Goal: Transaction & Acquisition: Purchase product/service

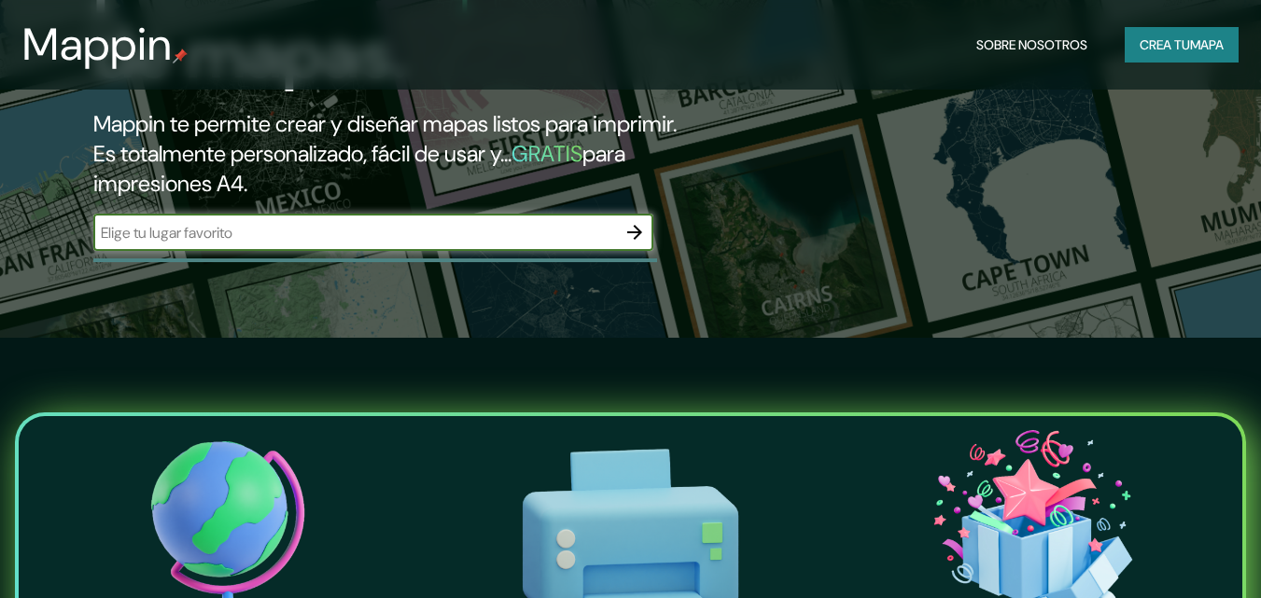
scroll to position [280, 0]
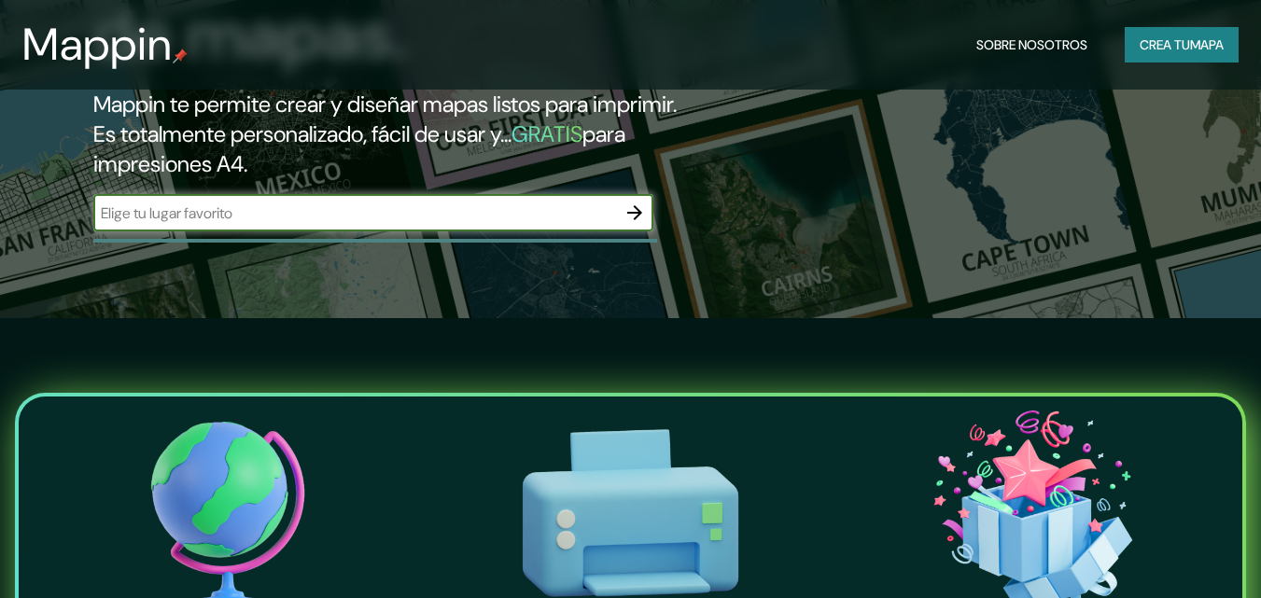
click at [535, 224] on input "text" at bounding box center [354, 213] width 523 height 21
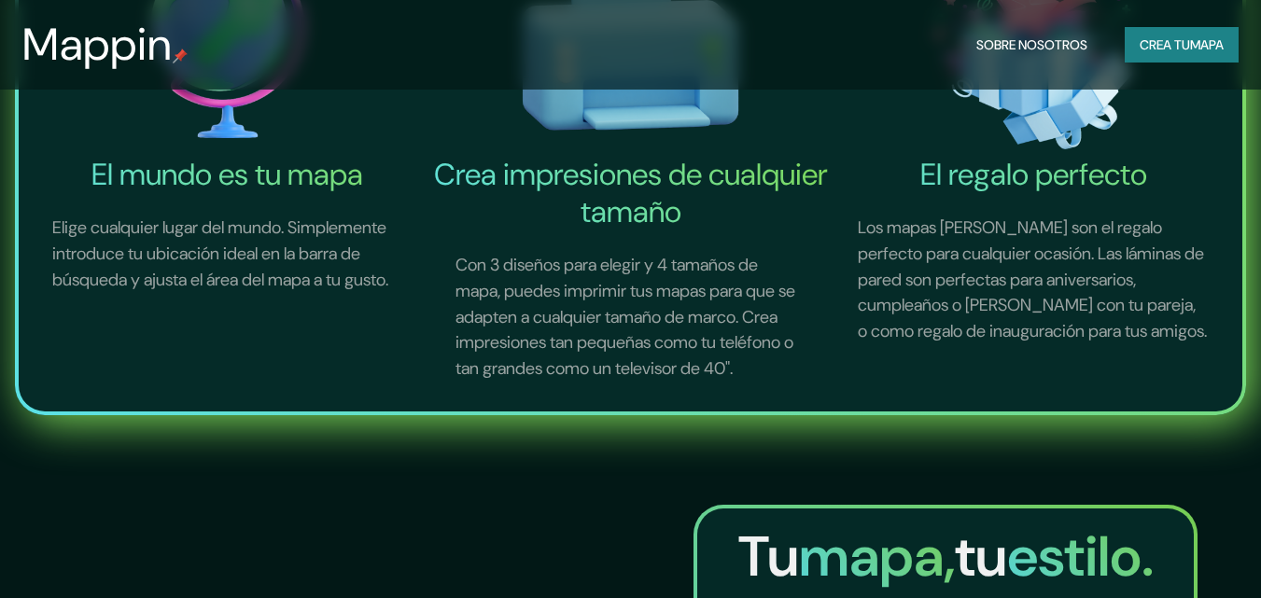
click at [1198, 49] on font "mapa" at bounding box center [1207, 44] width 34 height 17
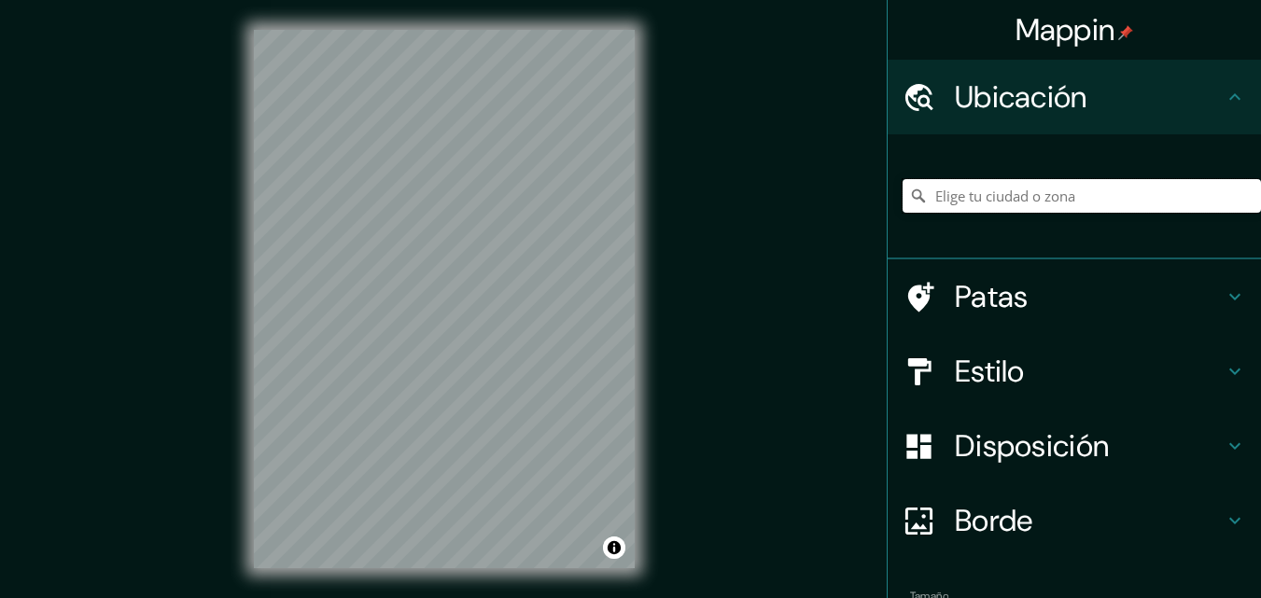
click at [1004, 213] on input "Elige tu ciudad o zona" at bounding box center [1082, 196] width 358 height 34
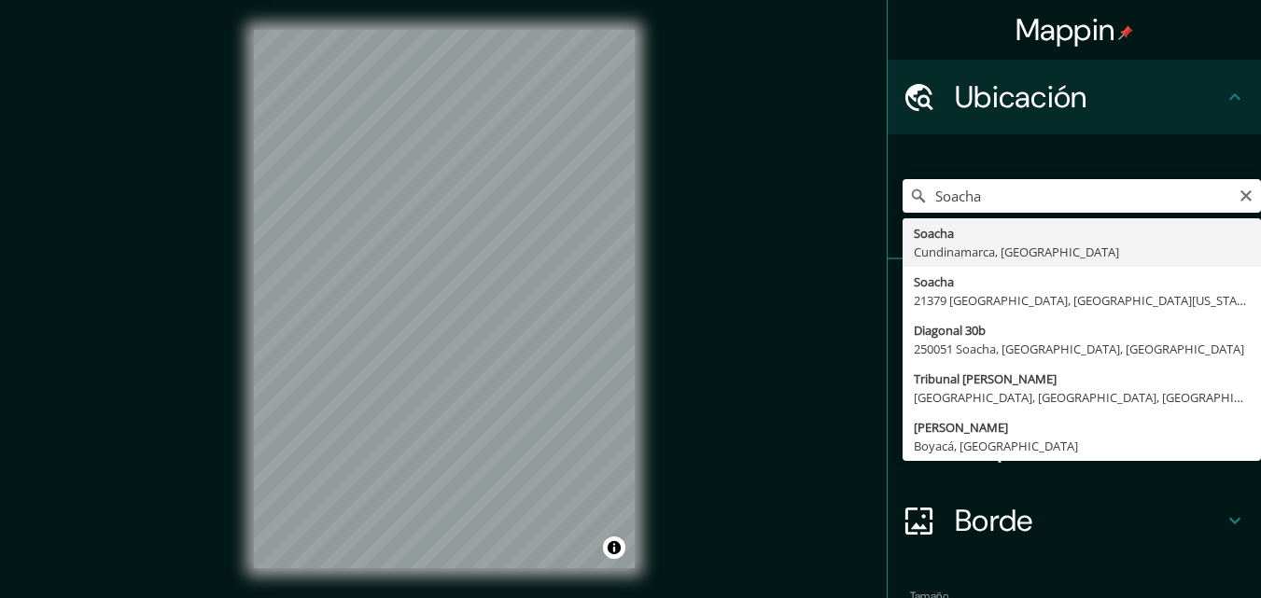
type input "Soacha, [GEOGRAPHIC_DATA], [GEOGRAPHIC_DATA]"
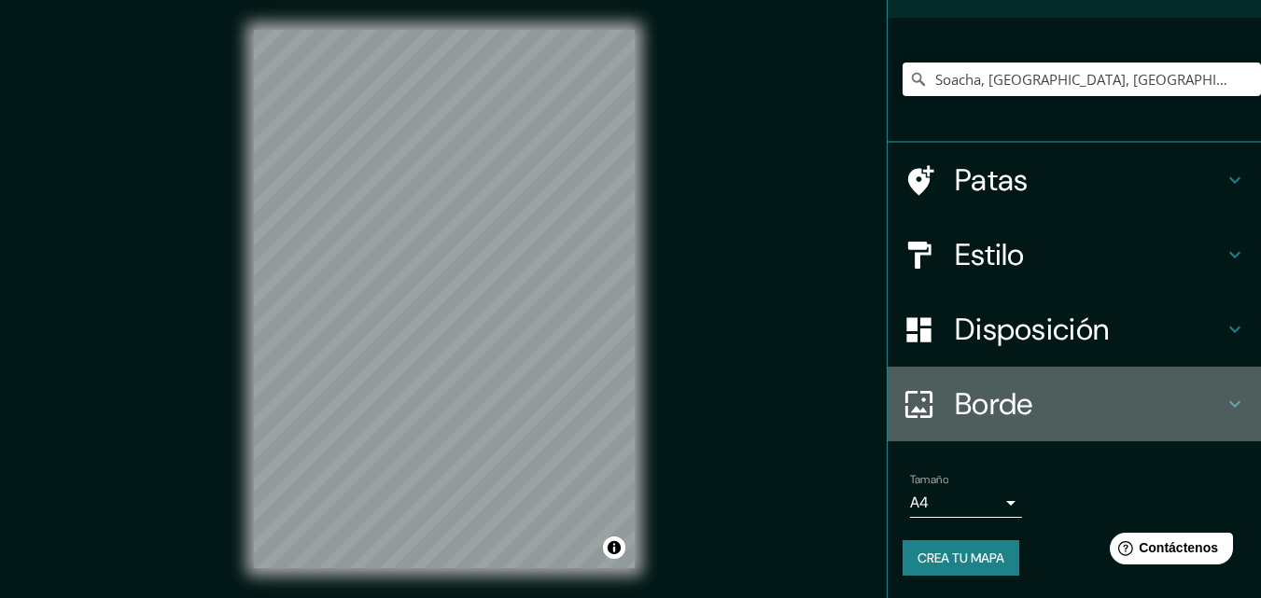
click at [1036, 390] on h4 "Borde" at bounding box center [1089, 404] width 269 height 37
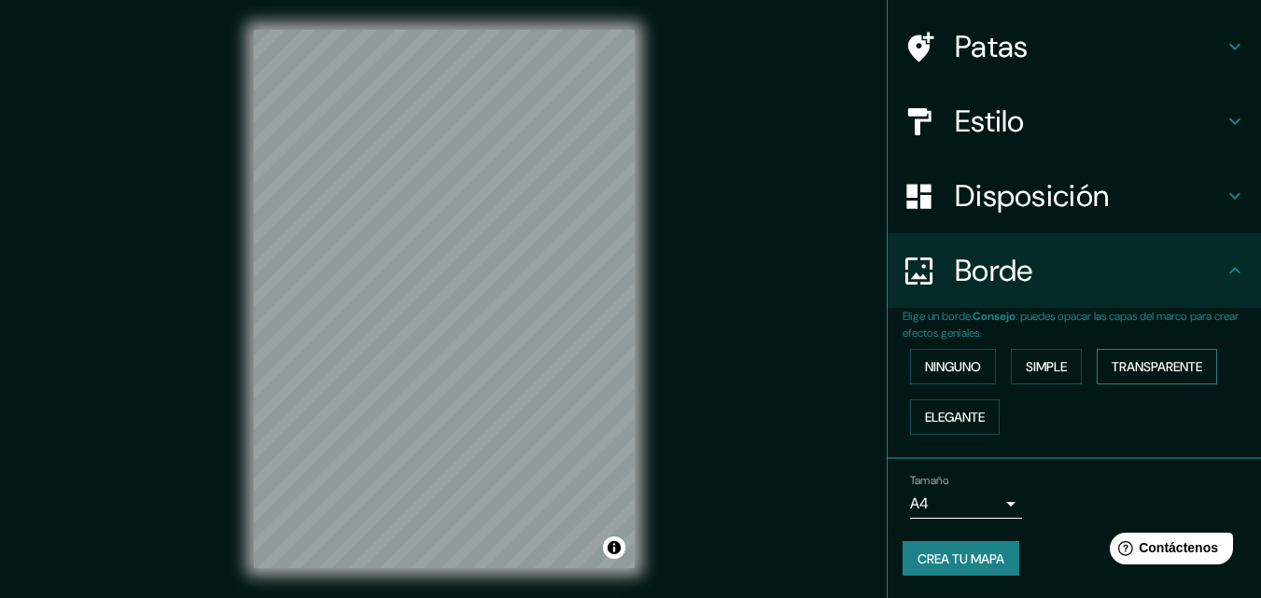
click at [1112, 375] on font "Transparente" at bounding box center [1157, 366] width 91 height 17
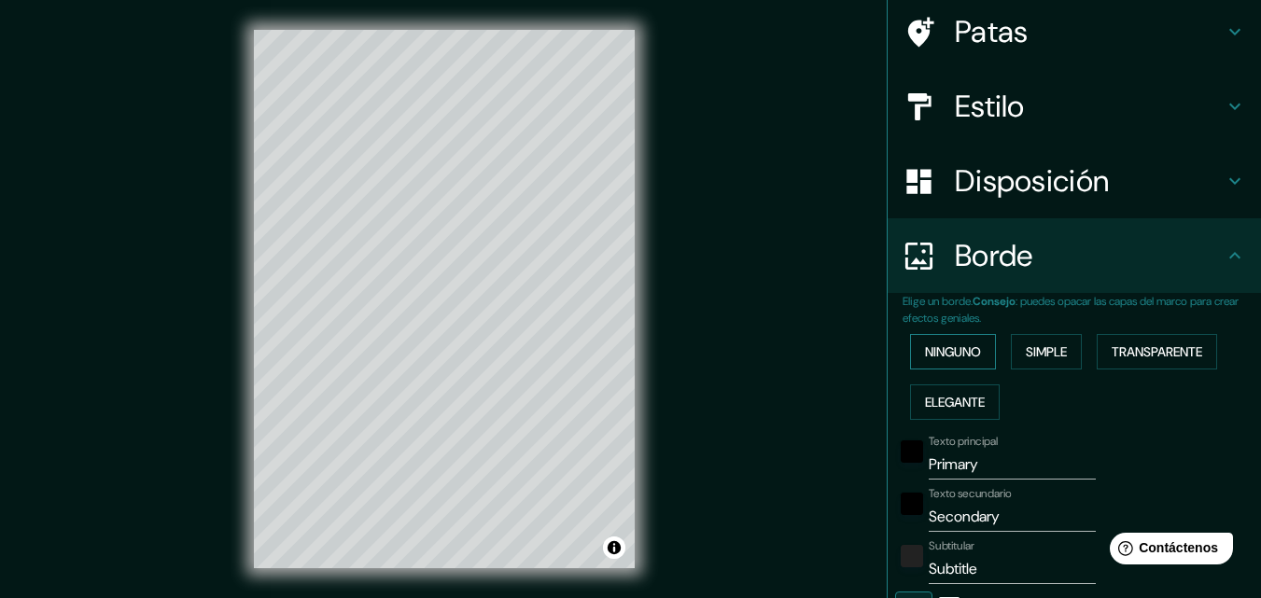
click at [951, 360] on font "Ninguno" at bounding box center [953, 352] width 56 height 17
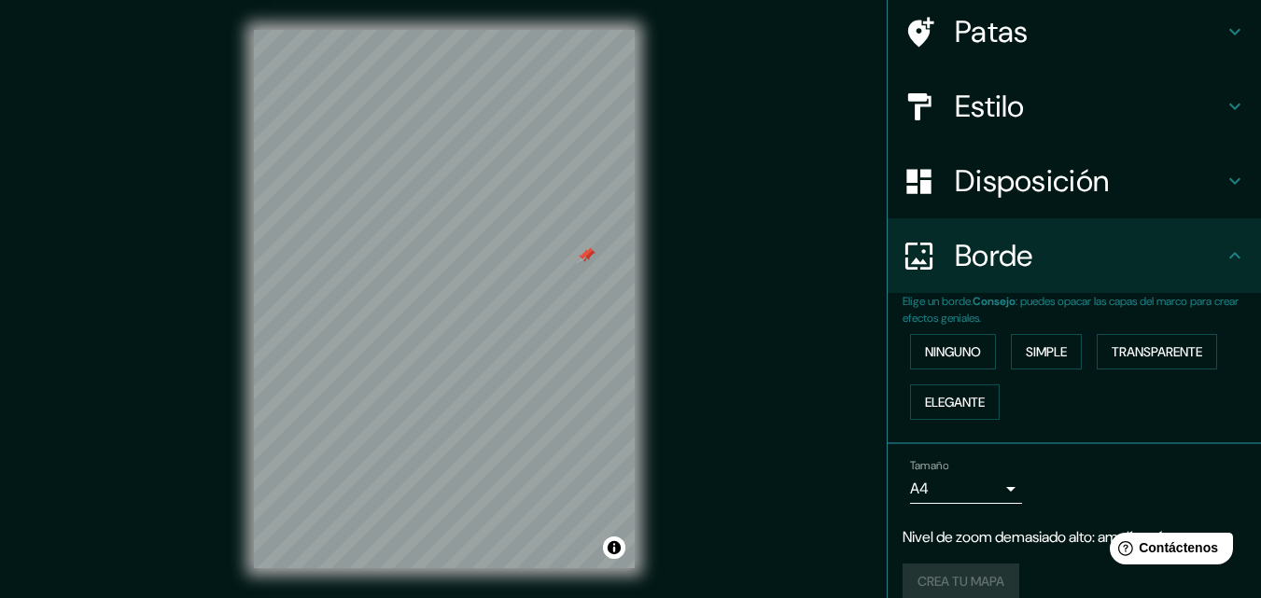
scroll to position [0, 0]
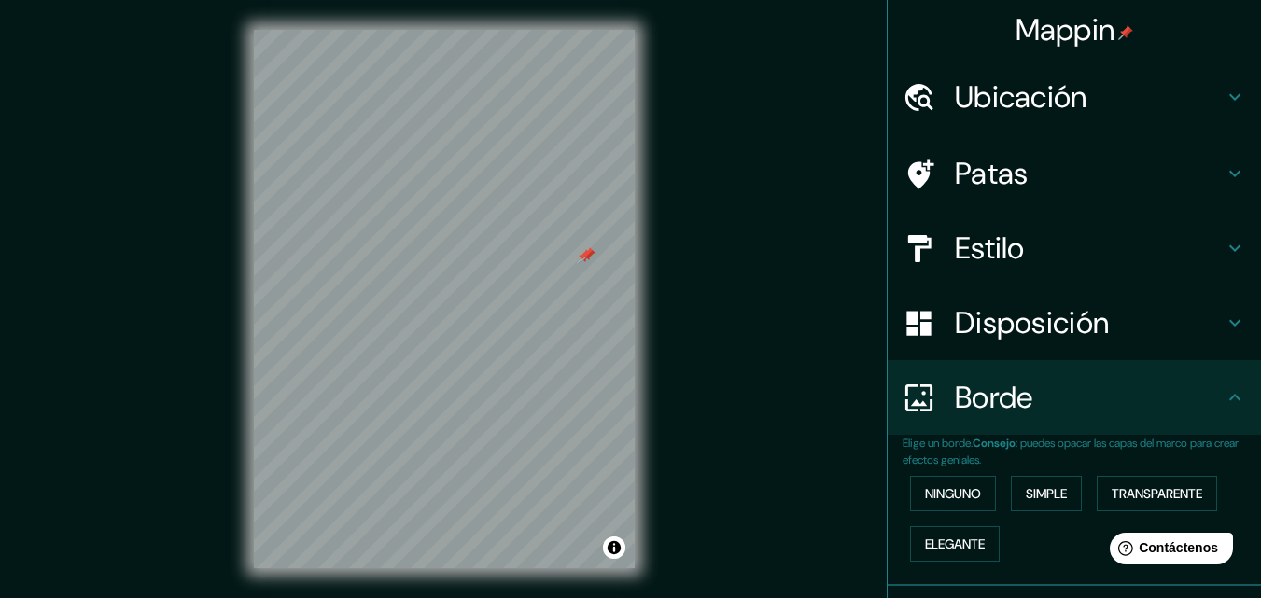
click at [1018, 89] on font "Ubicación" at bounding box center [1021, 96] width 133 height 39
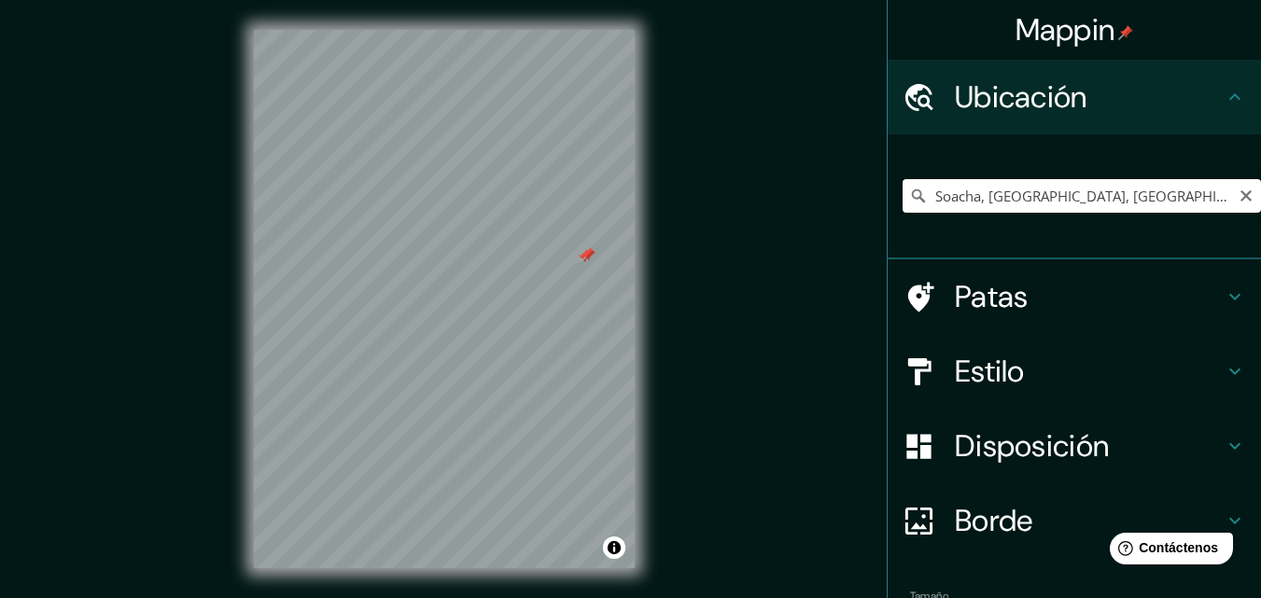
click at [1059, 196] on input "Soacha, [GEOGRAPHIC_DATA], [GEOGRAPHIC_DATA]" at bounding box center [1082, 196] width 358 height 34
click at [1153, 199] on input "Soacha, [GEOGRAPHIC_DATA], [GEOGRAPHIC_DATA]" at bounding box center [1082, 196] width 358 height 34
click at [1185, 199] on input "Soacha, [GEOGRAPHIC_DATA], [GEOGRAPHIC_DATA]" at bounding box center [1082, 196] width 358 height 34
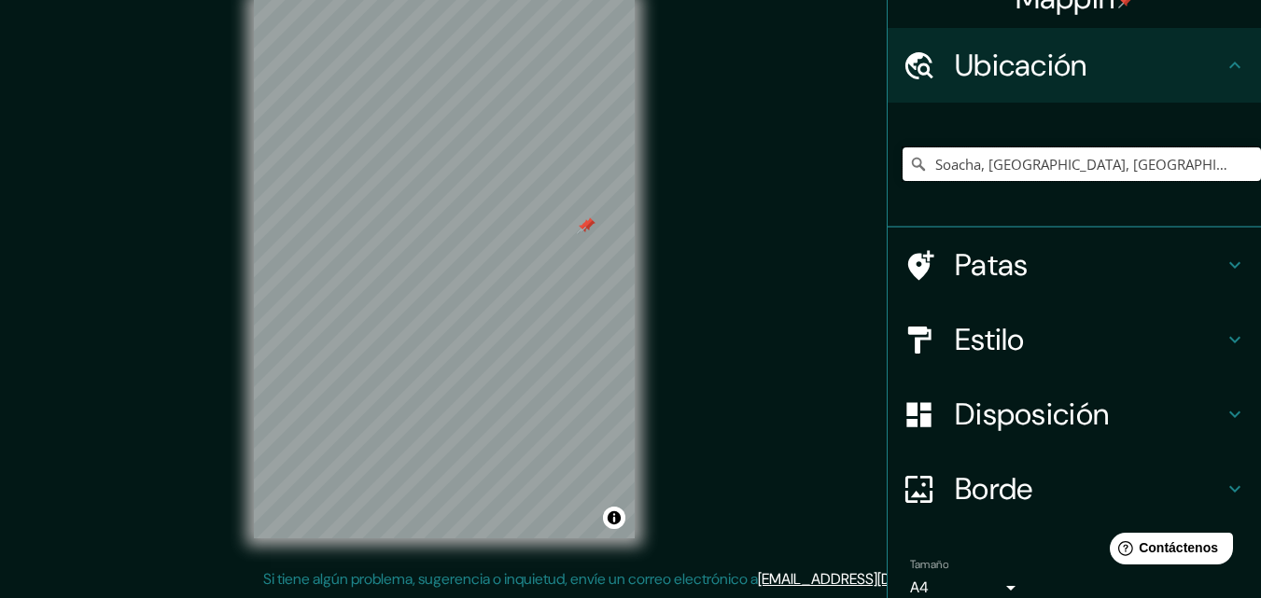
scroll to position [25, 0]
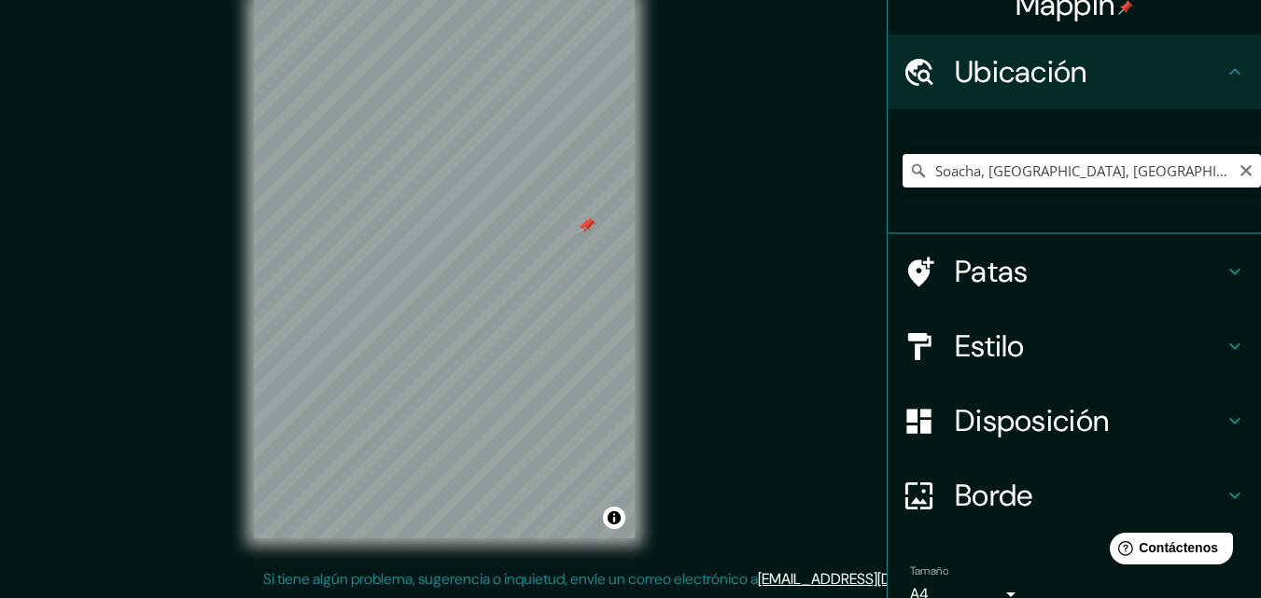
click at [991, 188] on input "Soacha, [GEOGRAPHIC_DATA], [GEOGRAPHIC_DATA]" at bounding box center [1082, 171] width 358 height 34
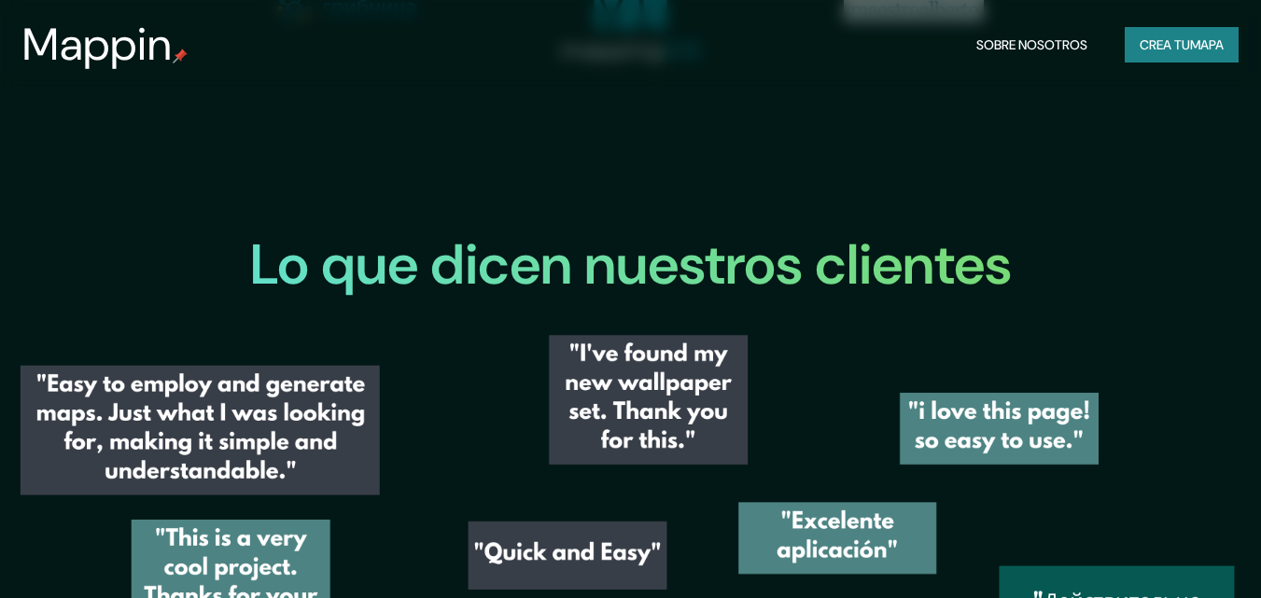
click at [1140, 44] on font "Crea tu" at bounding box center [1165, 44] width 50 height 17
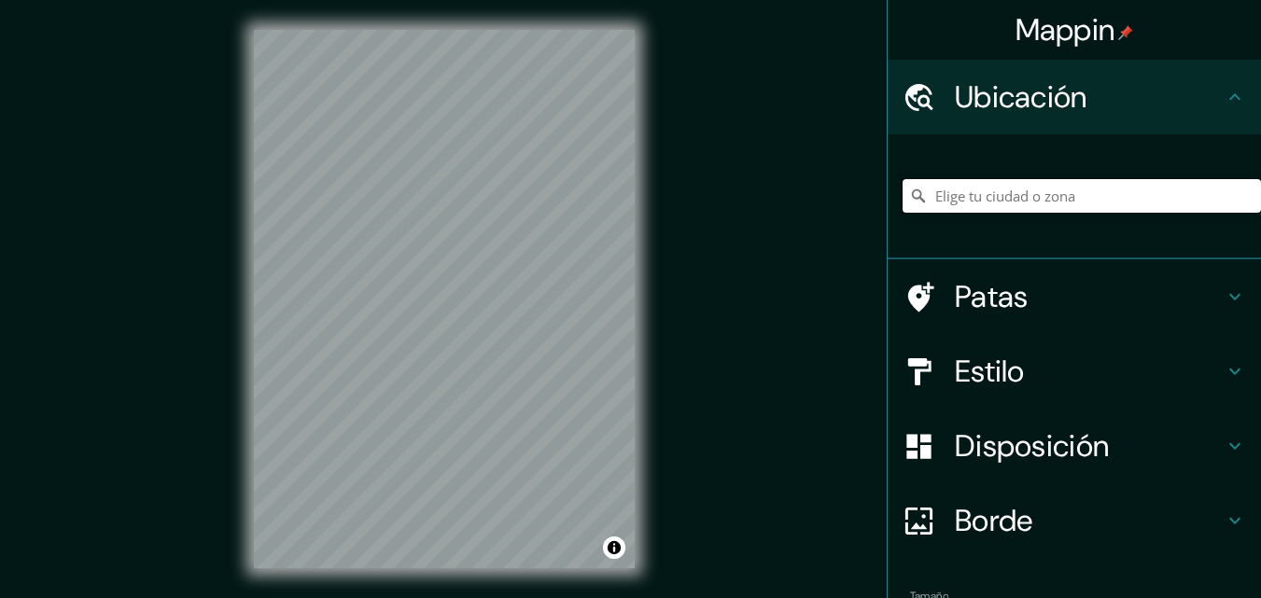
click at [975, 209] on input "Elige tu ciudad o zona" at bounding box center [1082, 196] width 358 height 34
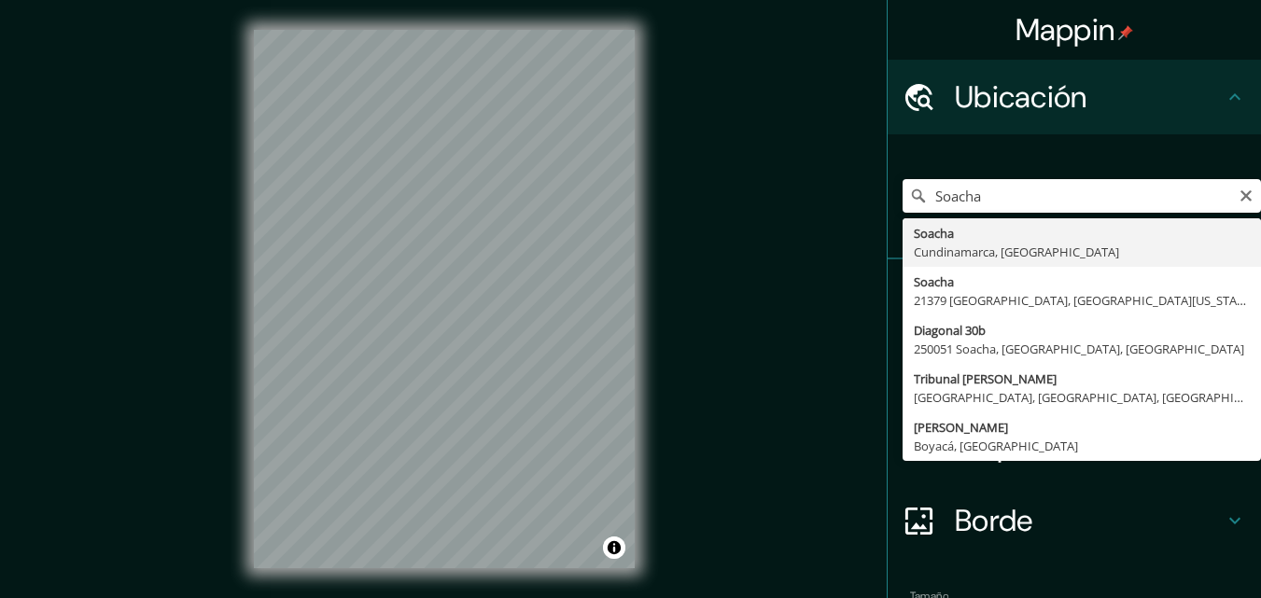
type input "Soacha, [GEOGRAPHIC_DATA], [GEOGRAPHIC_DATA]"
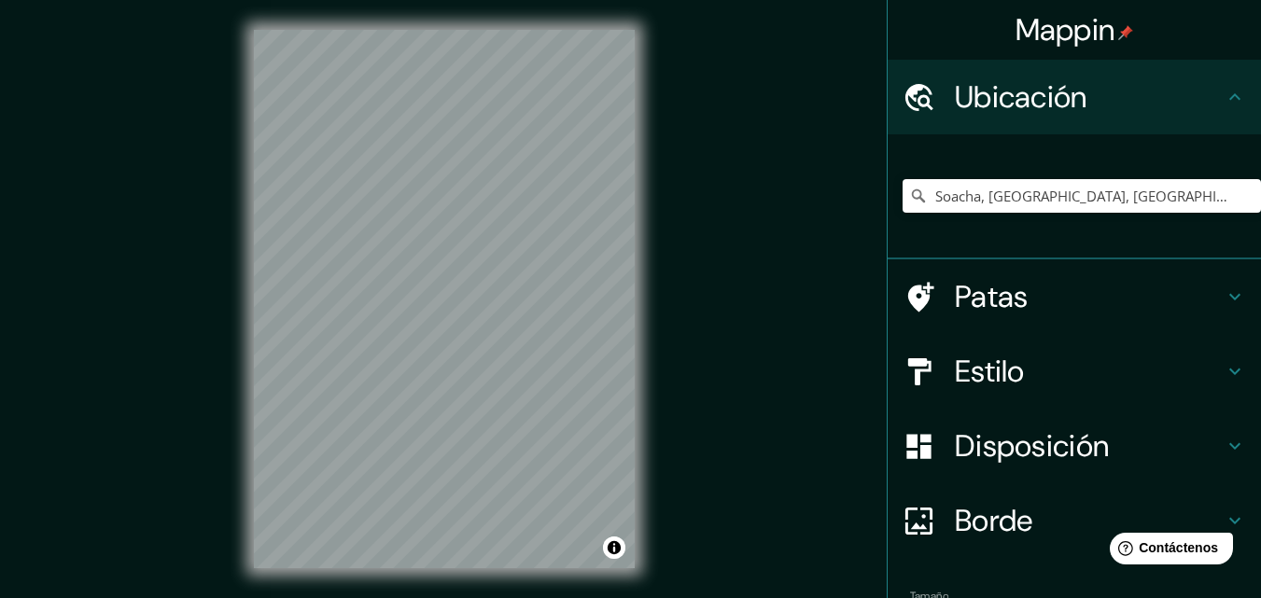
click at [653, 272] on div "© Mapbox © OpenStreetMap Improve this map" at bounding box center [444, 299] width 441 height 598
click at [649, 168] on div "© Mapbox © OpenStreetMap Improve this map" at bounding box center [444, 299] width 441 height 598
click at [655, 1] on div "© Mapbox © OpenStreetMap Improve this map" at bounding box center [444, 299] width 441 height 598
click at [521, 29] on div "© Mapbox © OpenStreetMap Improve this map" at bounding box center [444, 299] width 441 height 598
click at [736, 205] on div "Mappin Ubicación Soacha, [GEOGRAPHIC_DATA], [GEOGRAPHIC_DATA] Patas Estilo Disp…" at bounding box center [630, 314] width 1261 height 628
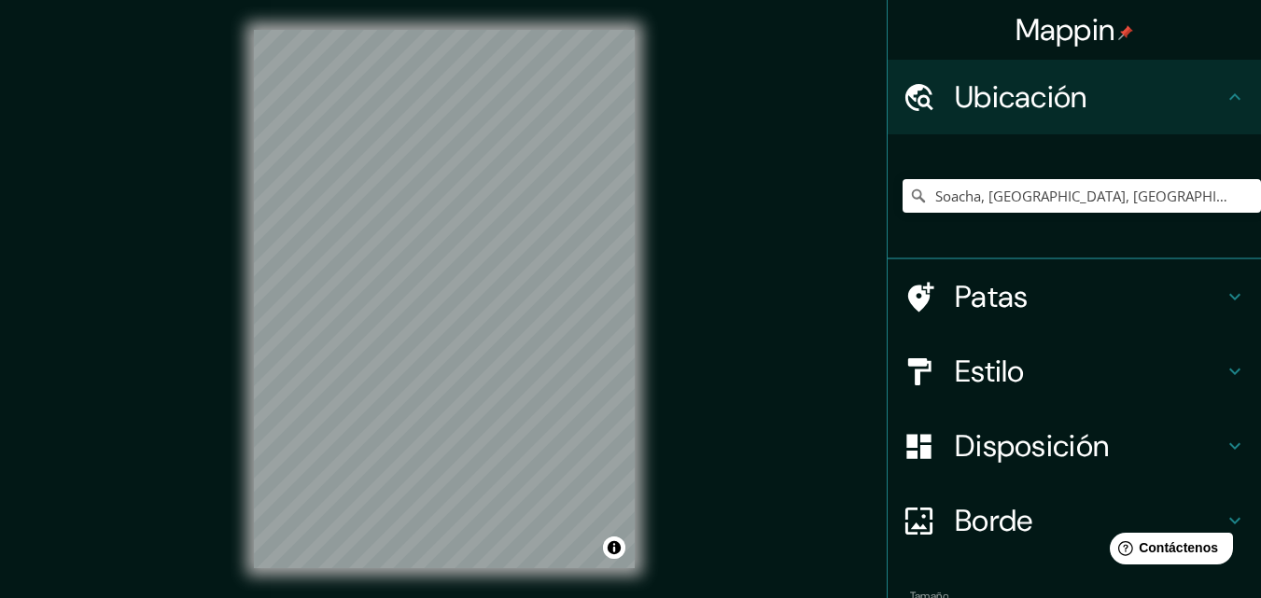
click at [0, 597] on html "Mappin Ubicación Soacha, [GEOGRAPHIC_DATA], [GEOGRAPHIC_DATA] Patas Estilo Disp…" at bounding box center [630, 299] width 1261 height 598
click at [672, 344] on div "Mappin Ubicación Soacha, [GEOGRAPHIC_DATA], [GEOGRAPHIC_DATA] Patas Estilo Disp…" at bounding box center [630, 314] width 1261 height 628
click at [648, 178] on div "© Mapbox © OpenStreetMap Improve this map" at bounding box center [444, 299] width 441 height 598
click at [384, 579] on div "© Mapbox © OpenStreetMap Improve this map" at bounding box center [444, 299] width 441 height 598
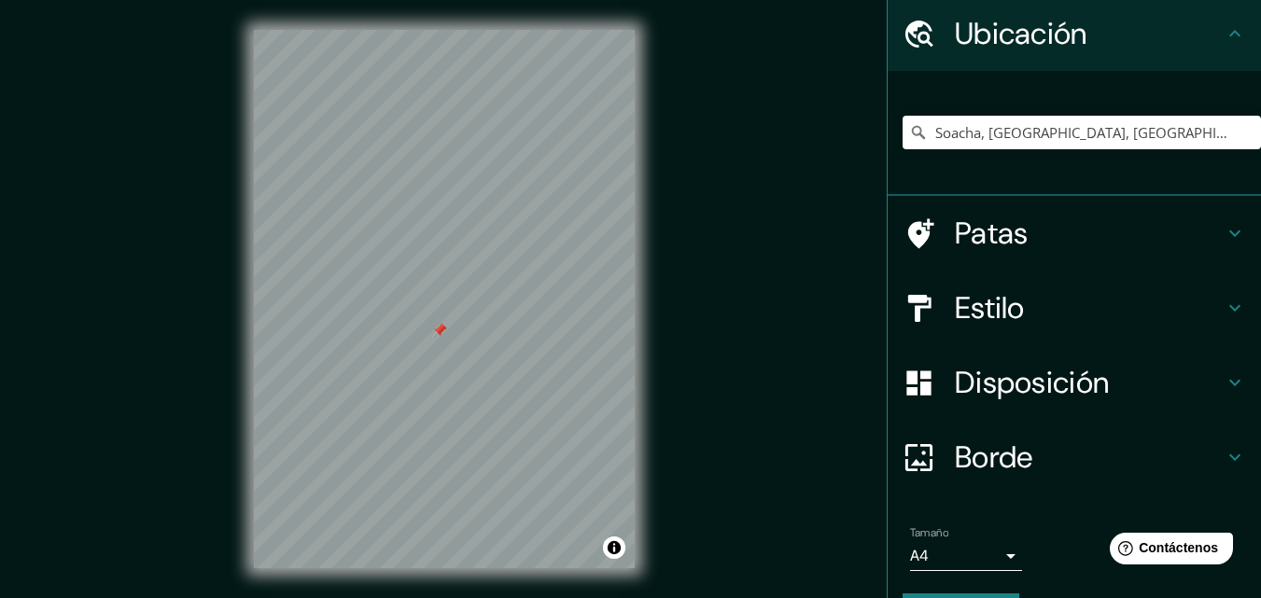
scroll to position [93, 0]
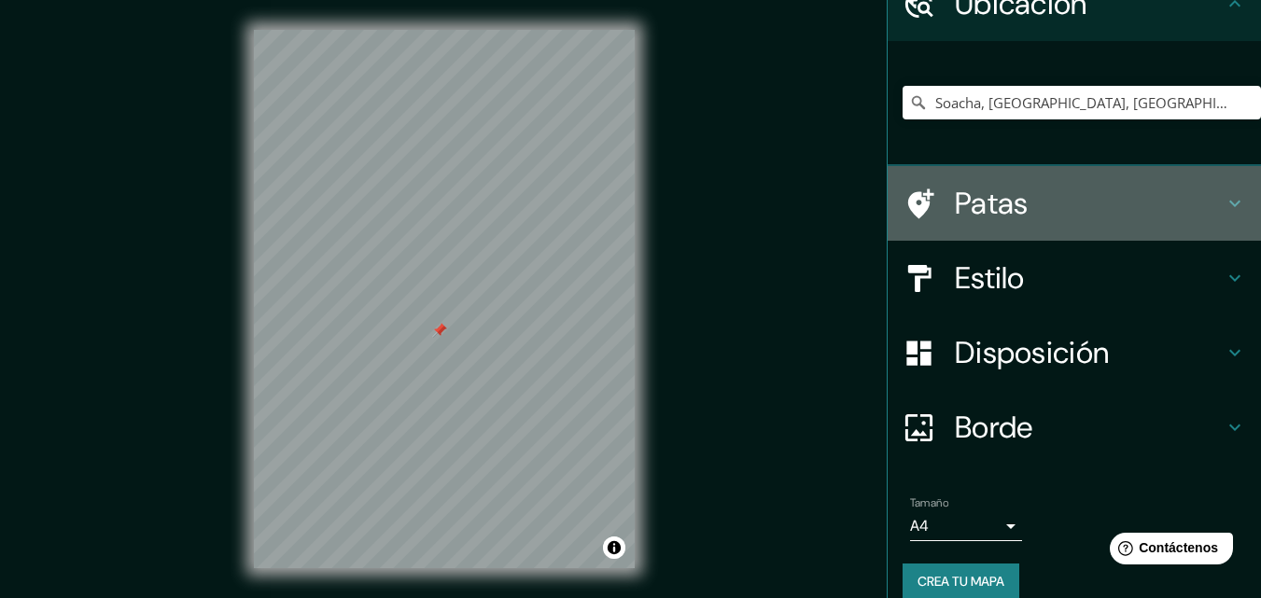
click at [1011, 218] on font "Patas" at bounding box center [992, 203] width 74 height 39
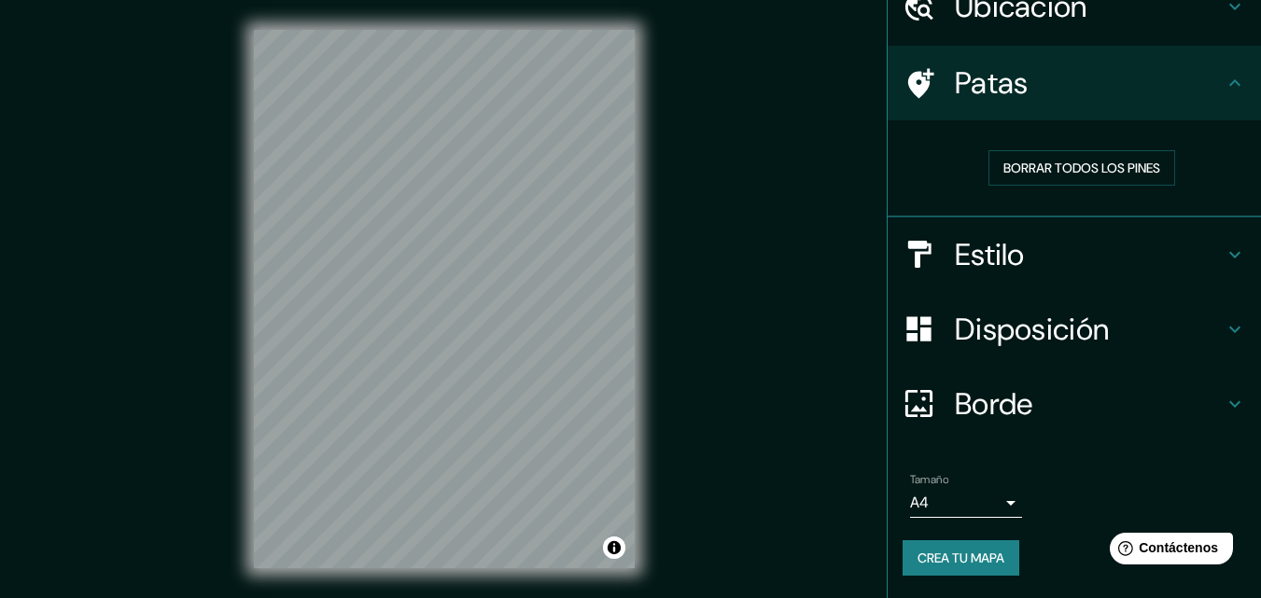
click at [709, 302] on div "Mappin Ubicación Soacha, [GEOGRAPHIC_DATA], [GEOGRAPHIC_DATA] Patas Borrar todo…" at bounding box center [630, 314] width 1261 height 628
